Goal: Information Seeking & Learning: Learn about a topic

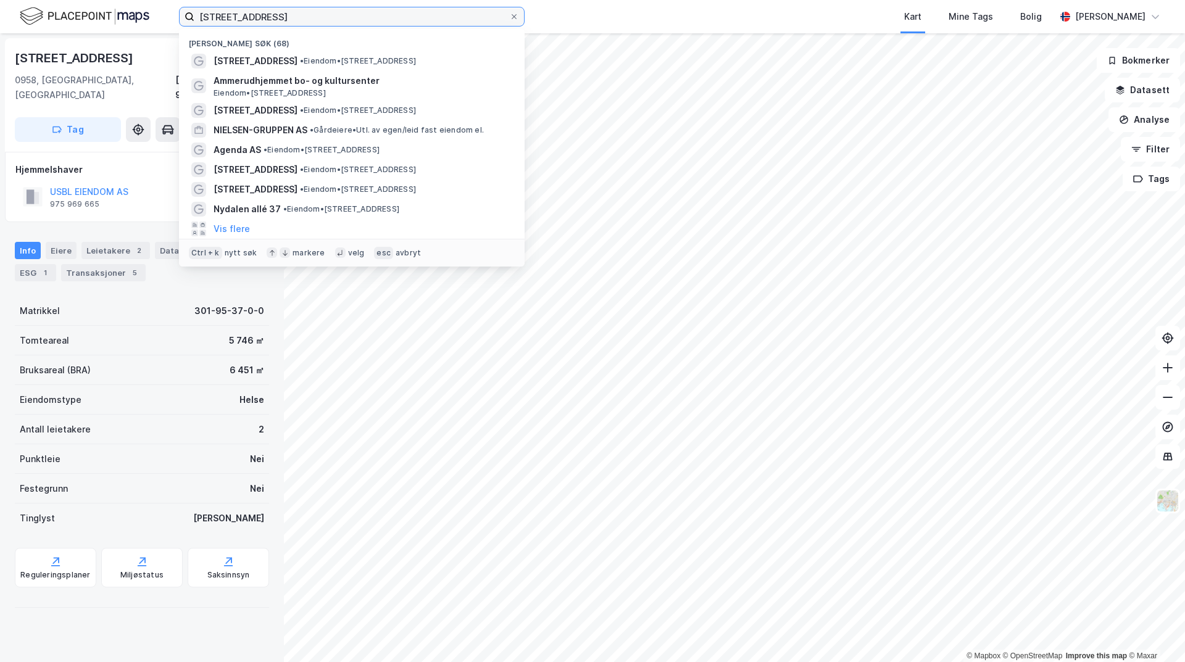
drag, startPoint x: 299, startPoint y: 19, endPoint x: 190, endPoint y: 17, distance: 109.3
click at [190, 17] on label "[STREET_ADDRESS]" at bounding box center [352, 17] width 346 height 20
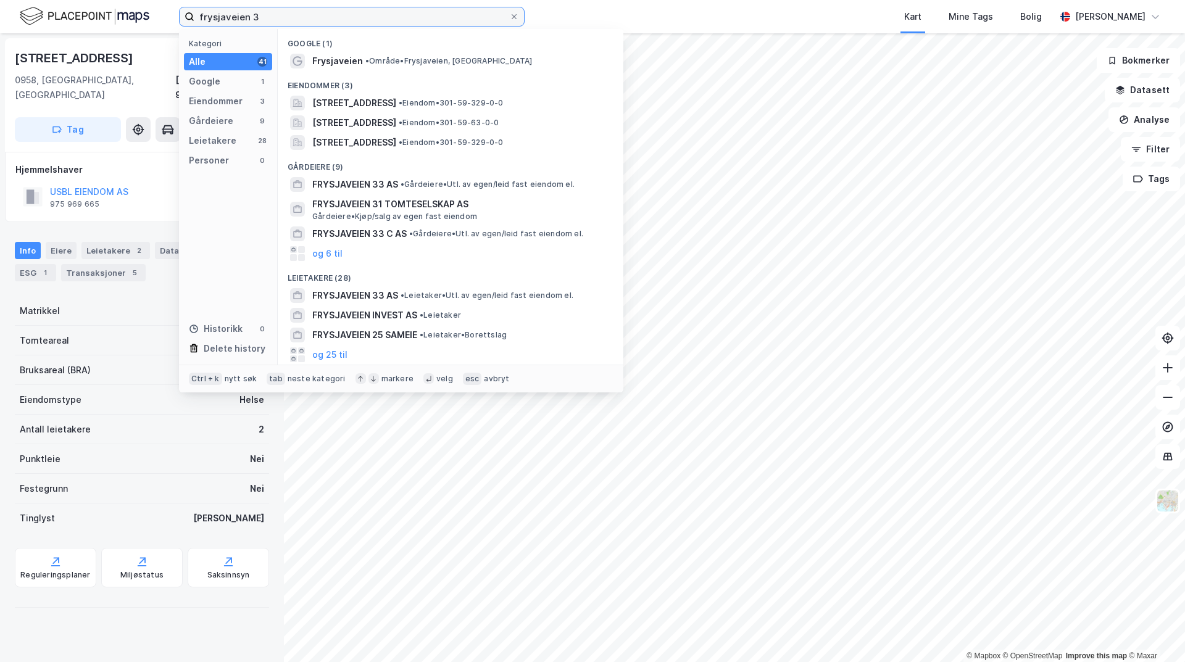
type input "frysjaveien 31"
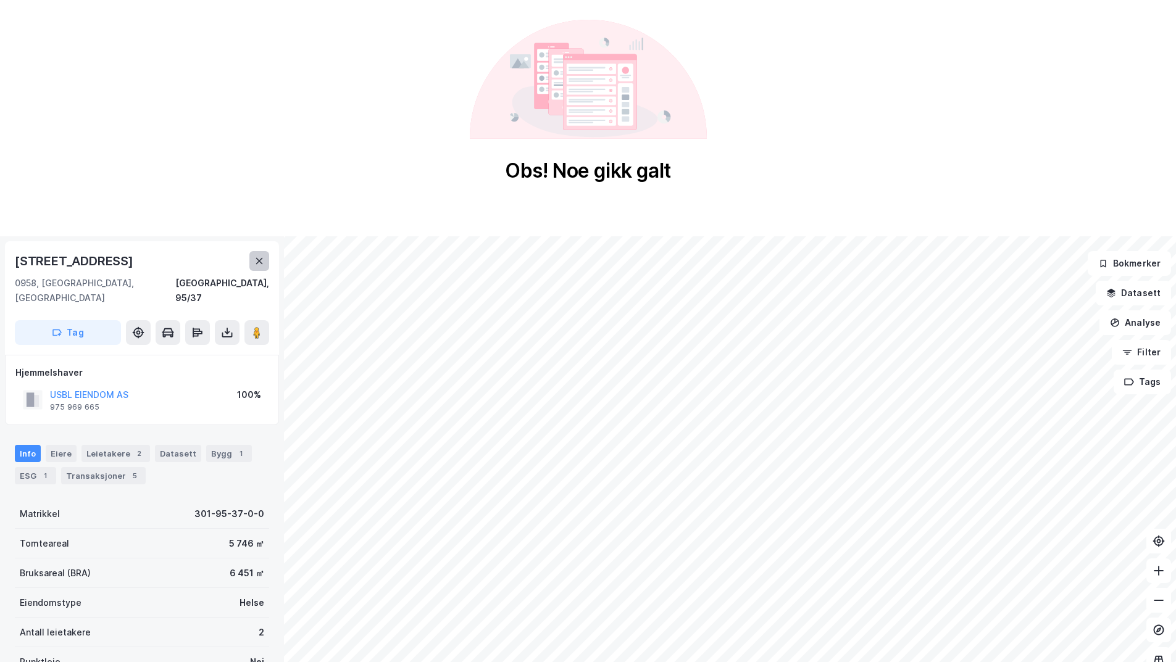
click at [257, 260] on icon at bounding box center [259, 261] width 7 height 7
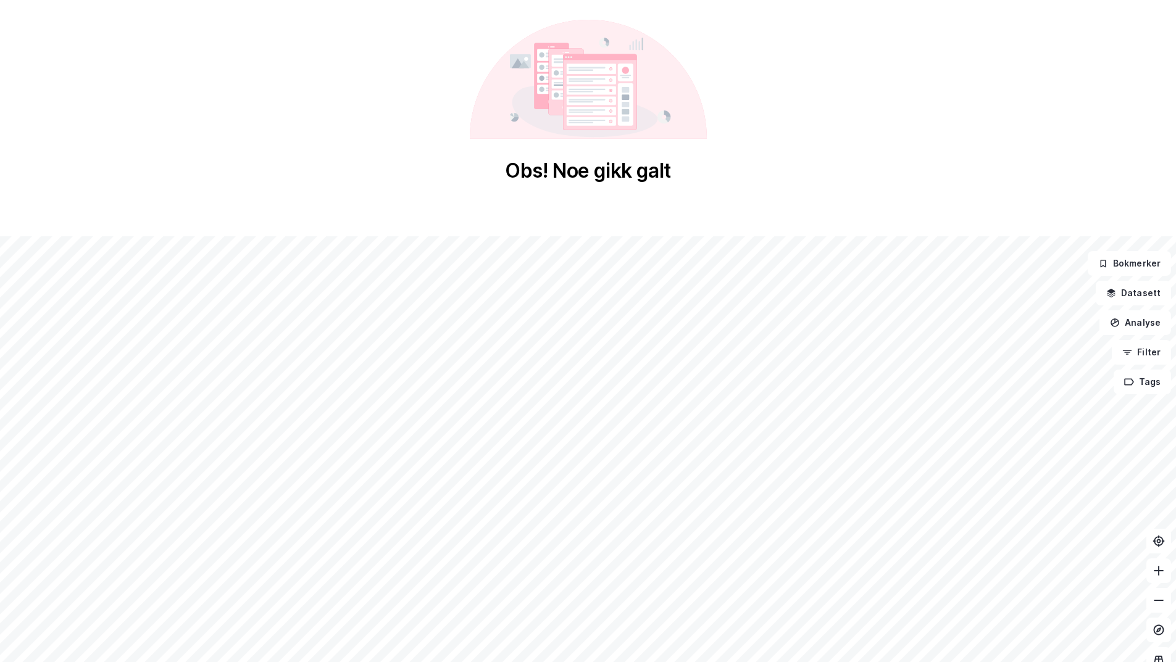
click at [848, 110] on div "Obs! Noe gikk galt" at bounding box center [588, 101] width 1176 height 203
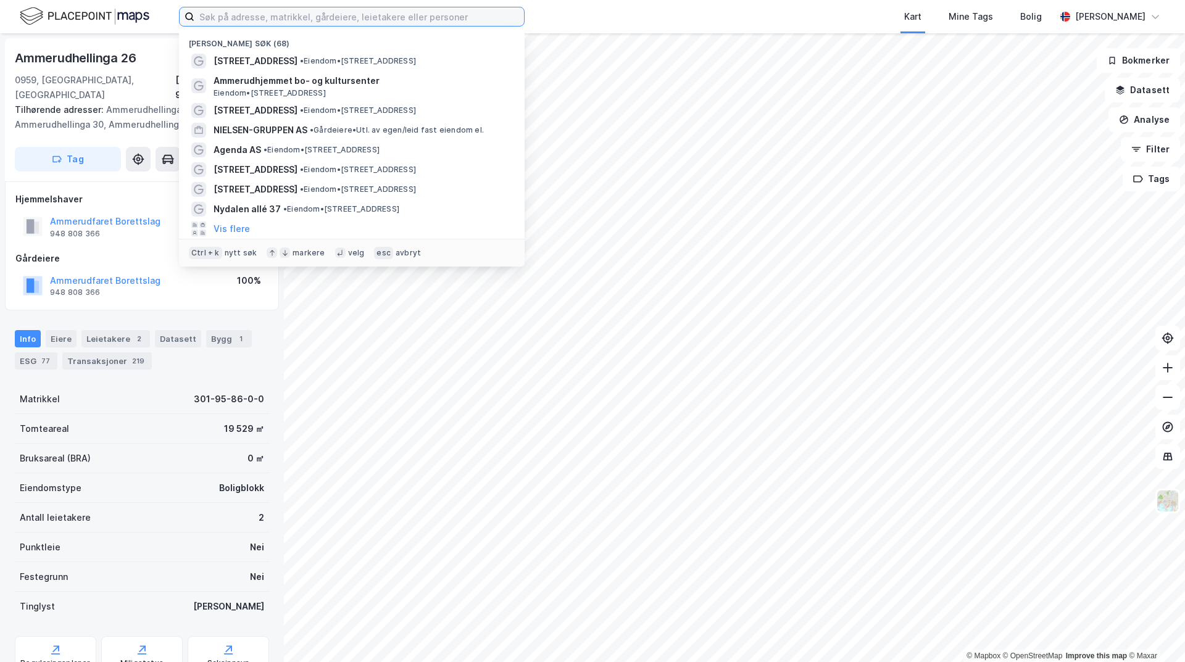
click at [280, 14] on input at bounding box center [359, 16] width 330 height 19
type input "g"
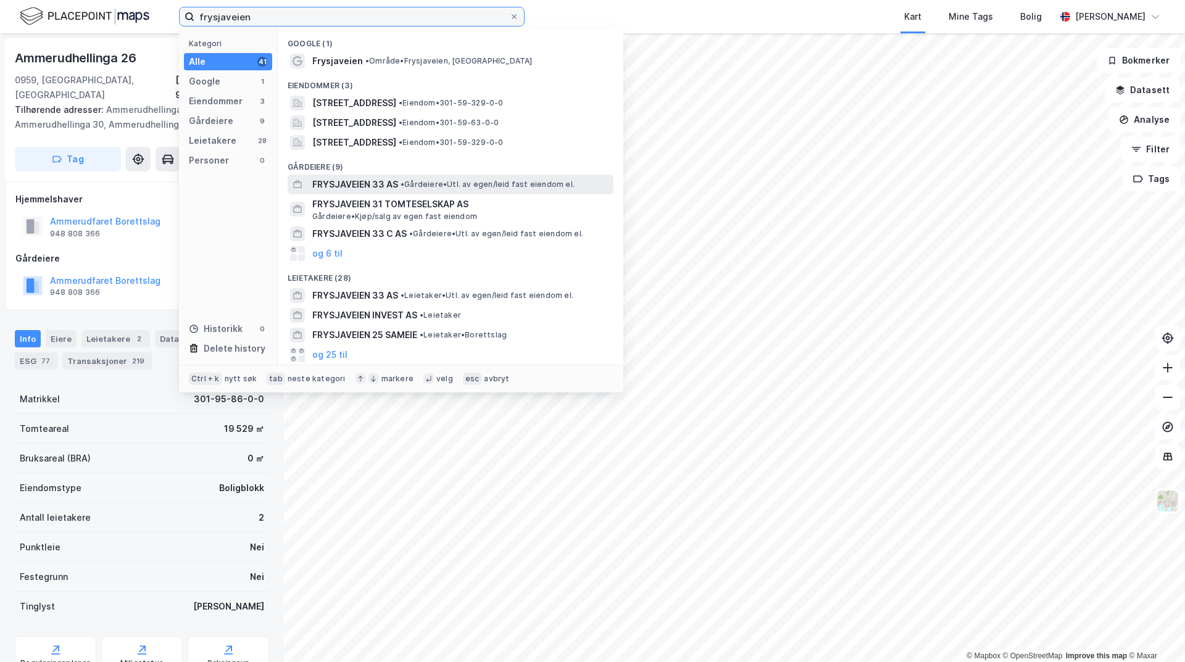
type input "frysjaveien"
click at [380, 185] on span "FRYSJAVEIEN 33 AS" at bounding box center [355, 184] width 86 height 15
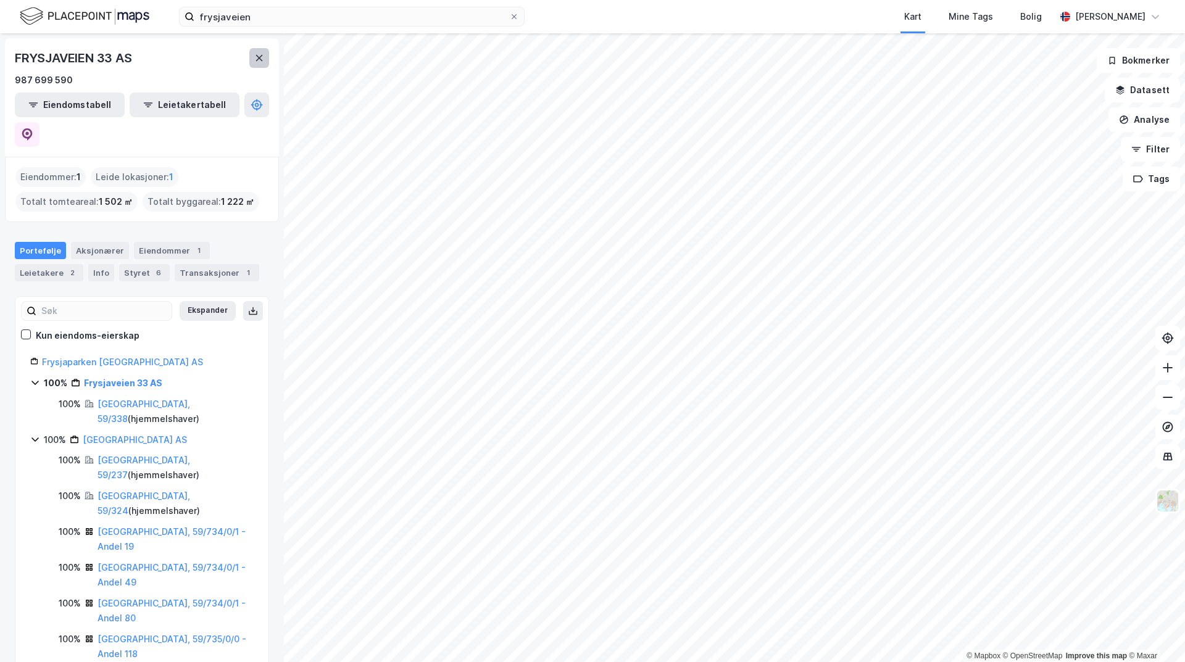
click at [257, 55] on icon at bounding box center [259, 58] width 7 height 6
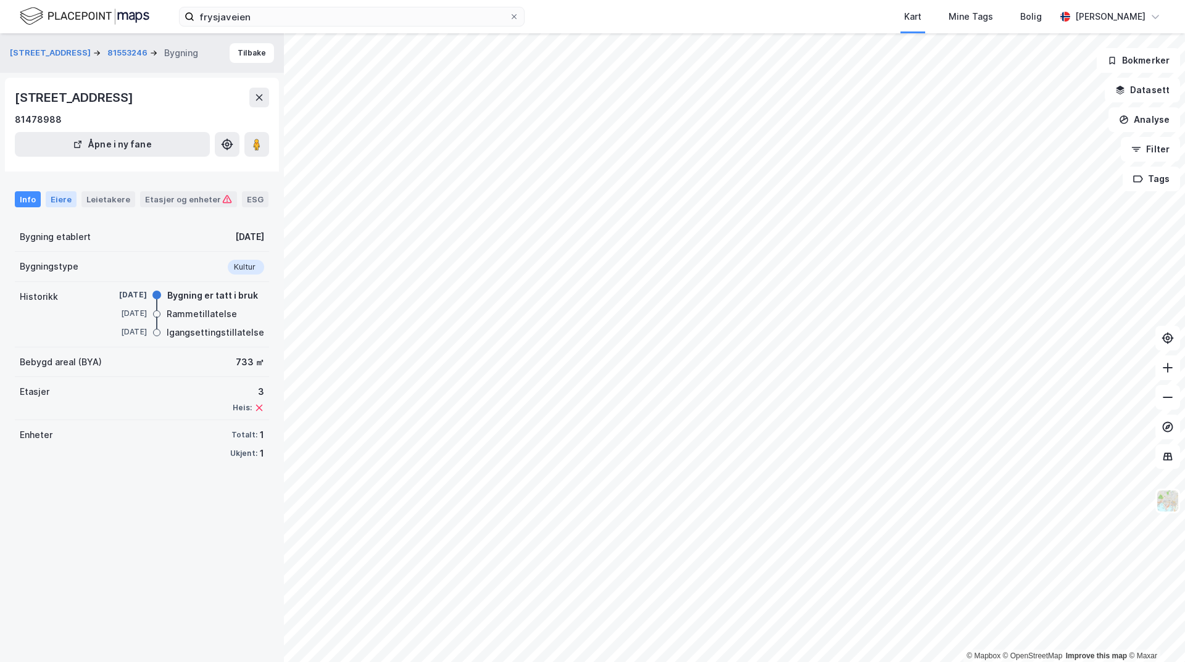
click at [61, 199] on div "Eiere" at bounding box center [61, 199] width 31 height 16
